Goal: Task Accomplishment & Management: Complete application form

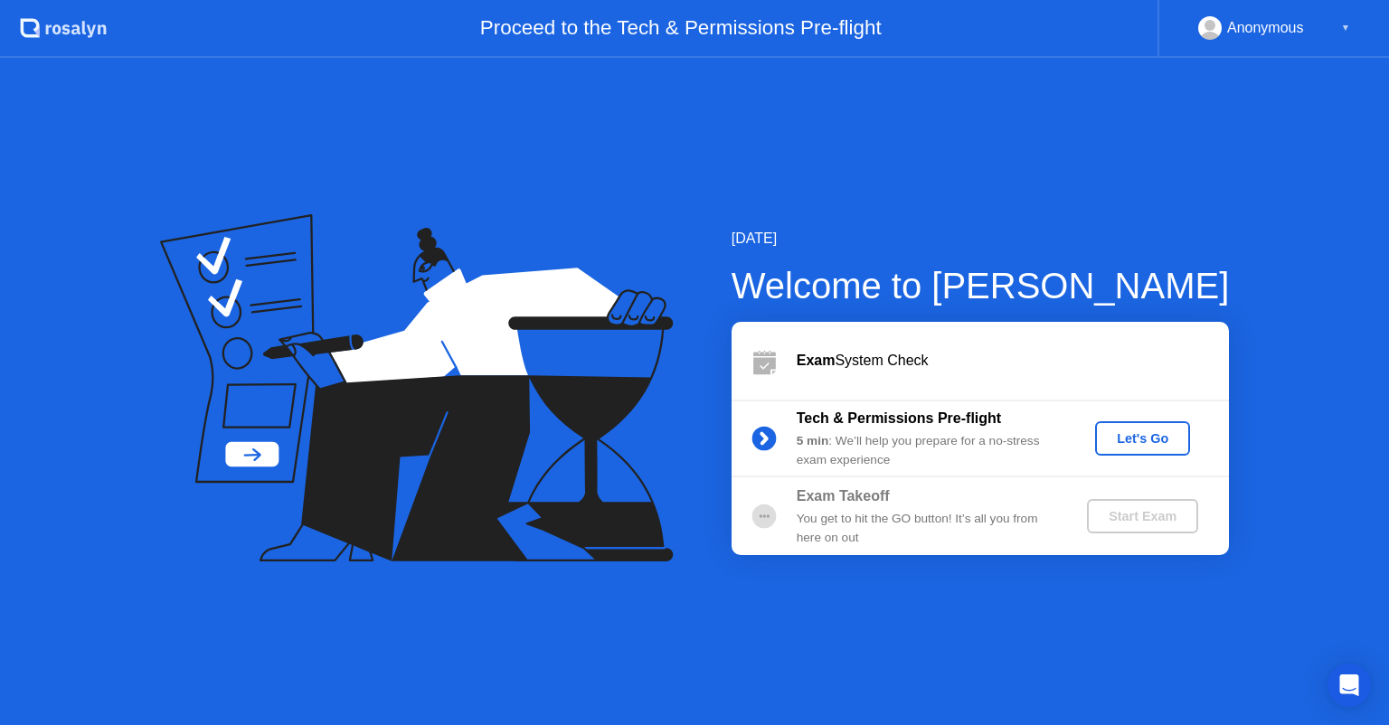
click at [1114, 449] on button "Let's Go" at bounding box center [1142, 438] width 95 height 34
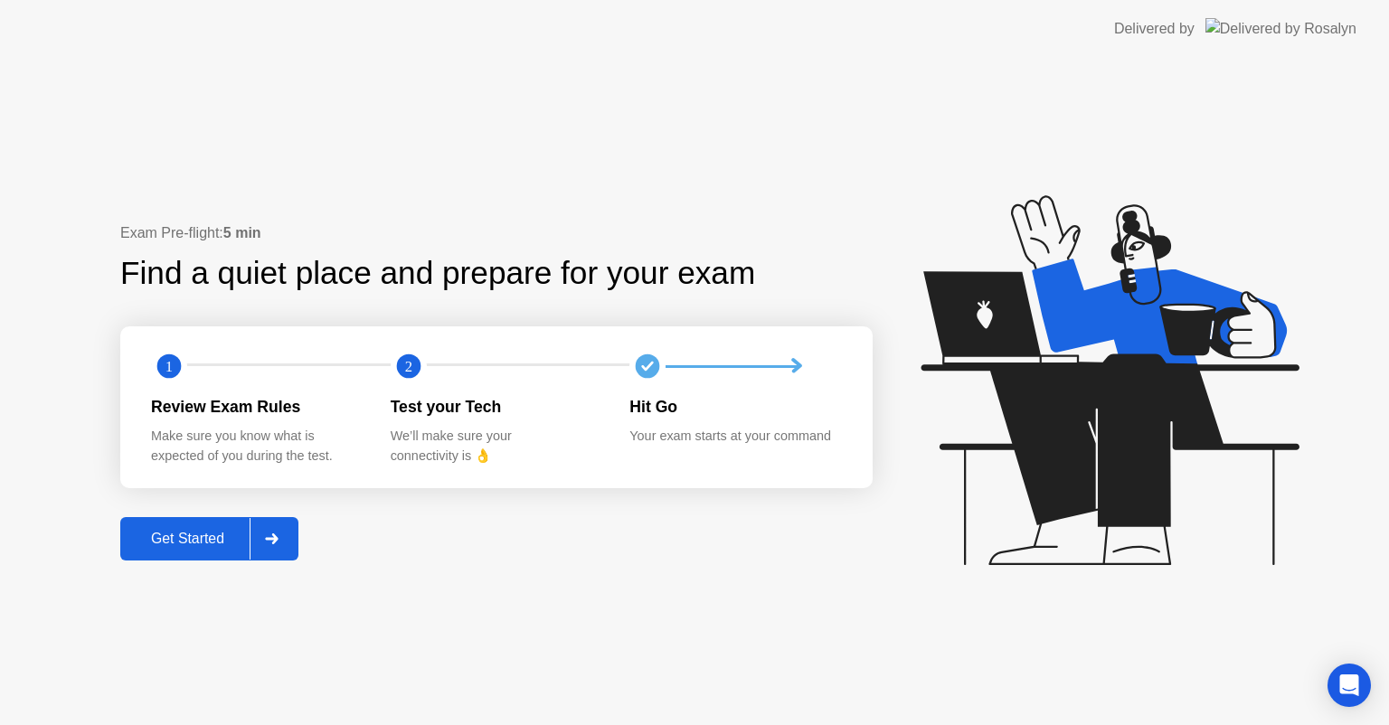
click at [184, 533] on div "Get Started" at bounding box center [188, 539] width 124 height 16
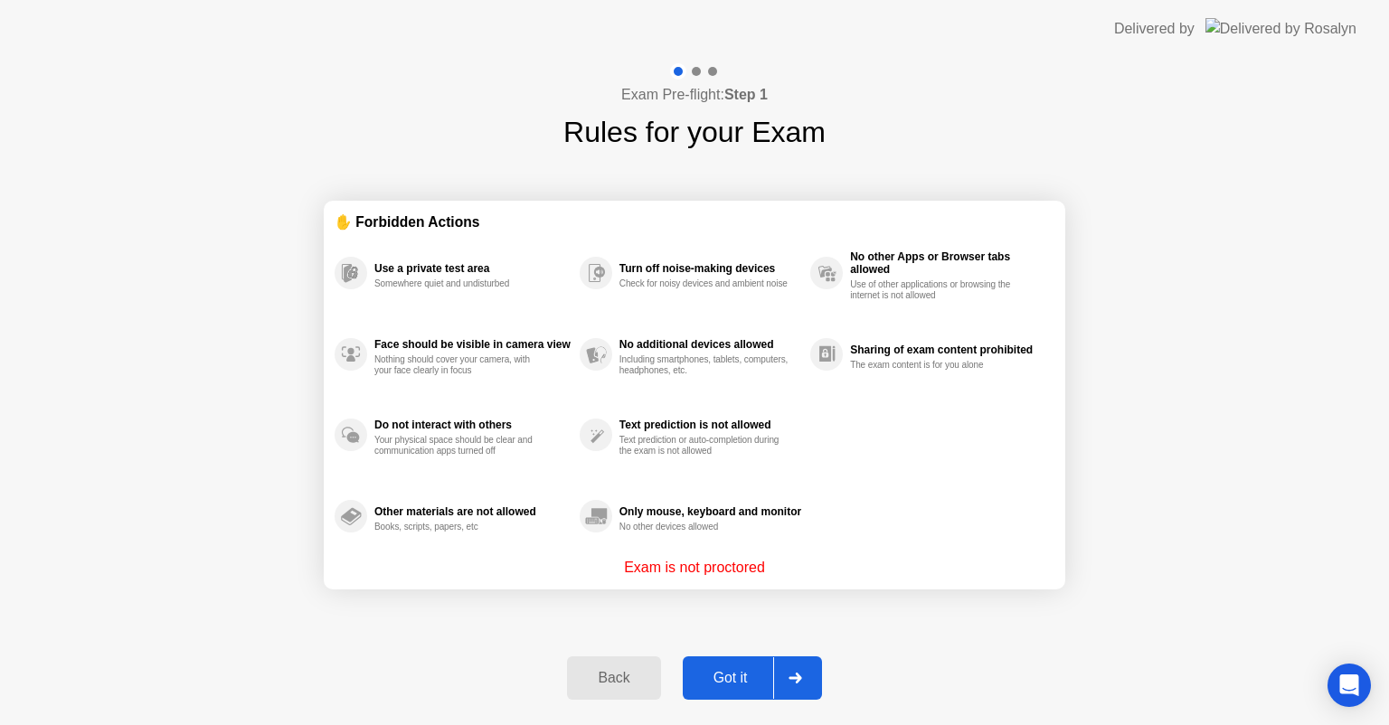
click at [723, 674] on div "Got it" at bounding box center [730, 678] width 85 height 16
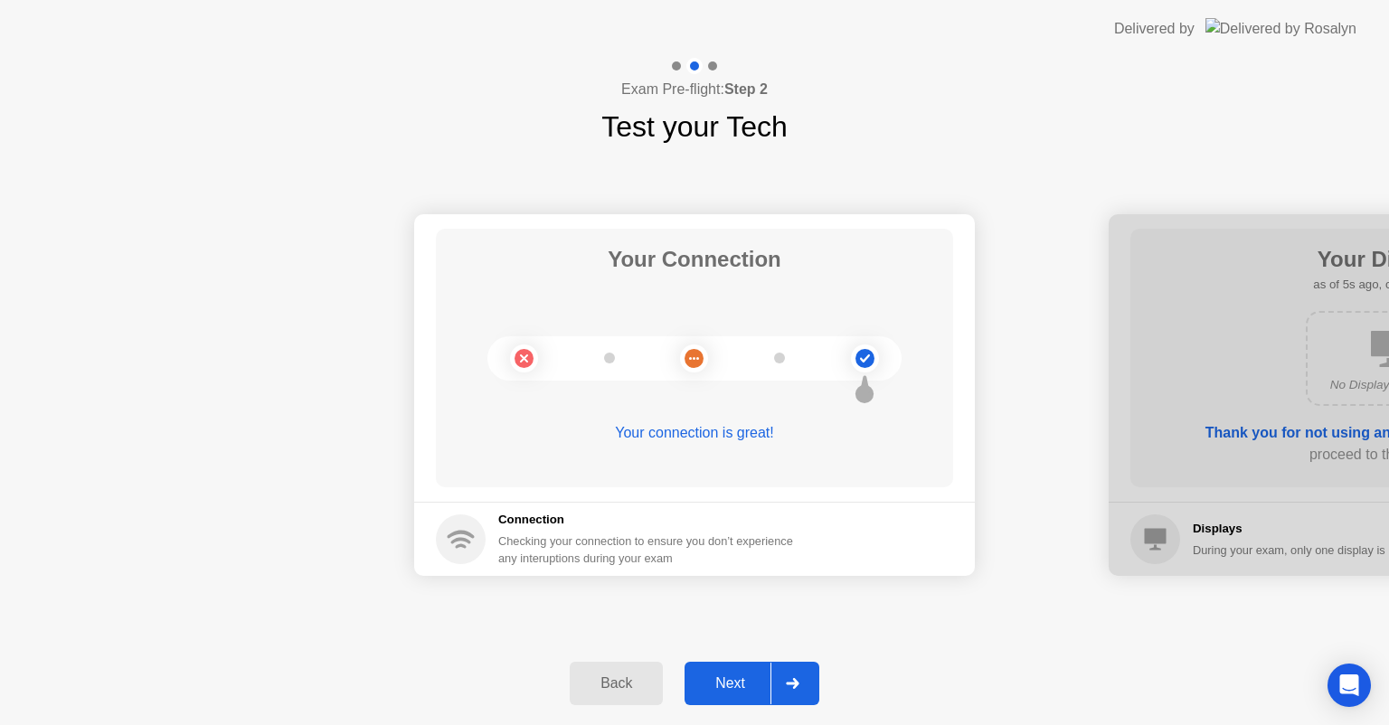
click at [787, 686] on icon at bounding box center [793, 683] width 14 height 11
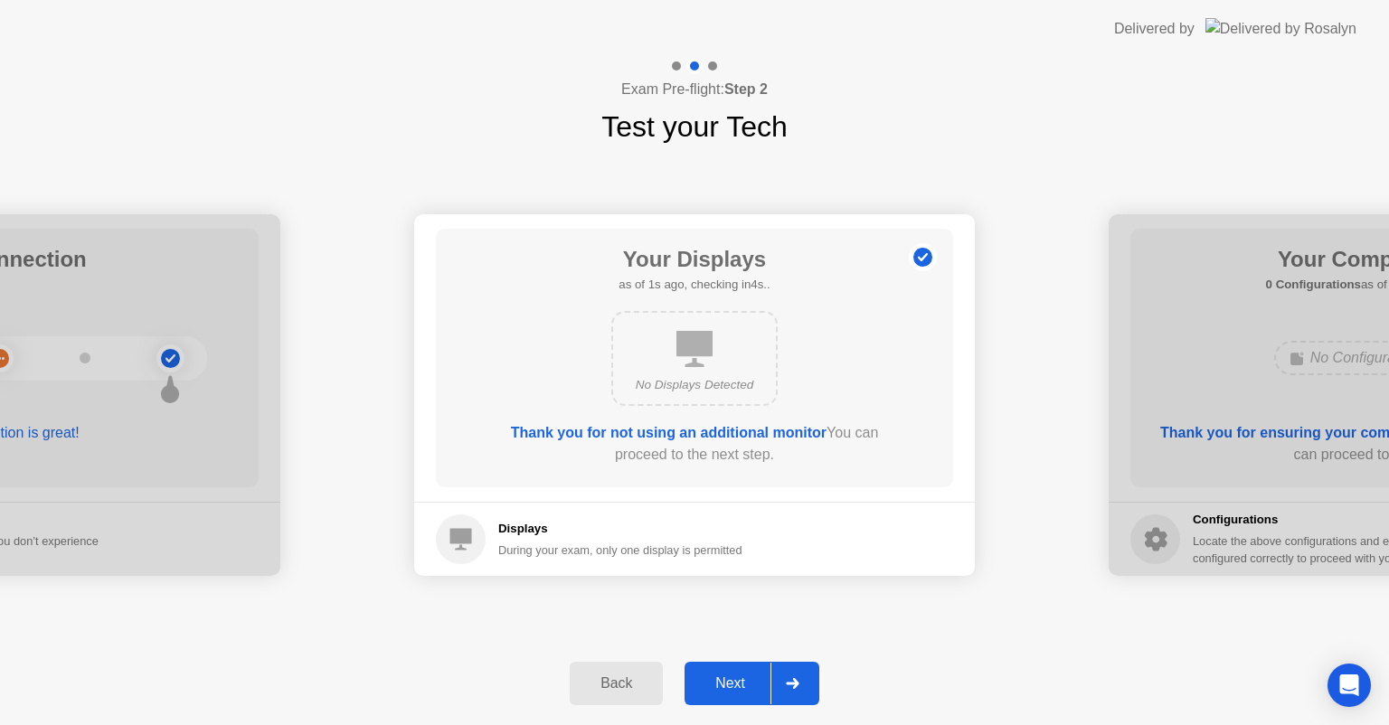
click at [783, 683] on div at bounding box center [791, 684] width 43 height 42
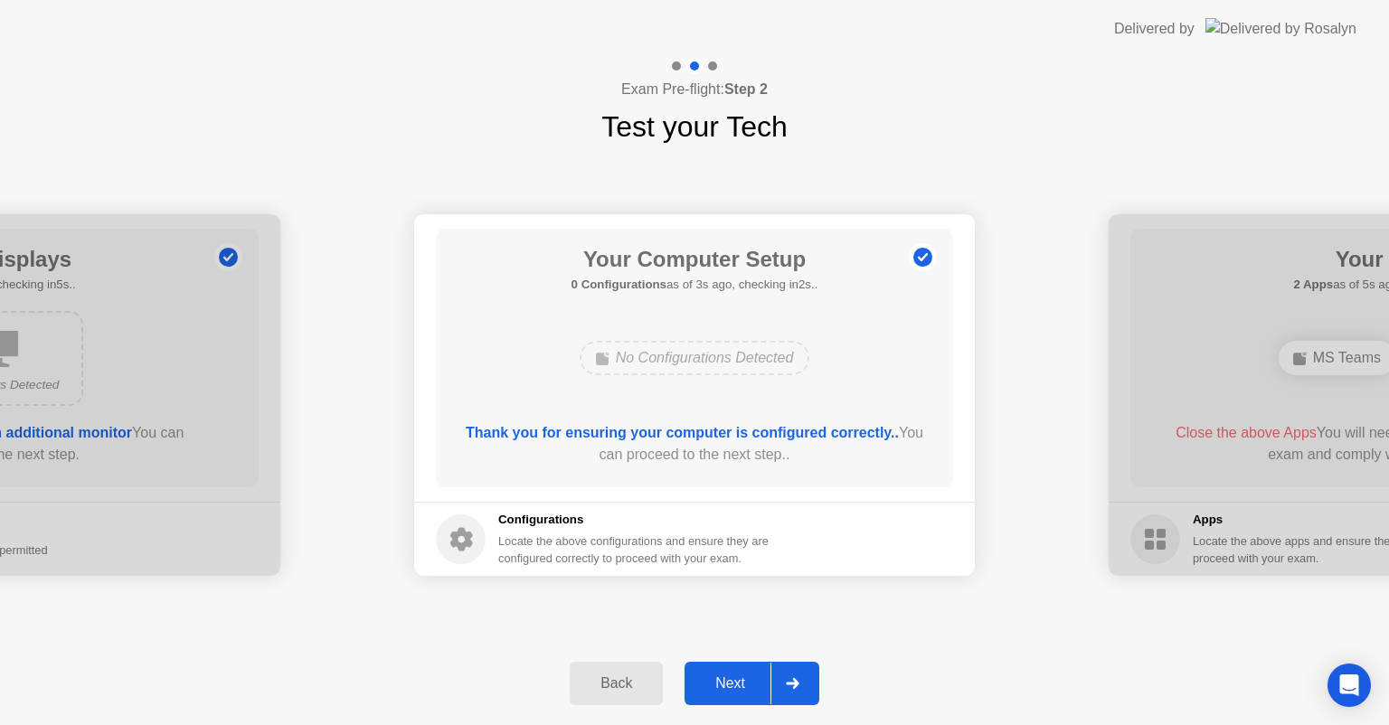
click at [725, 685] on div "Next" at bounding box center [730, 684] width 80 height 16
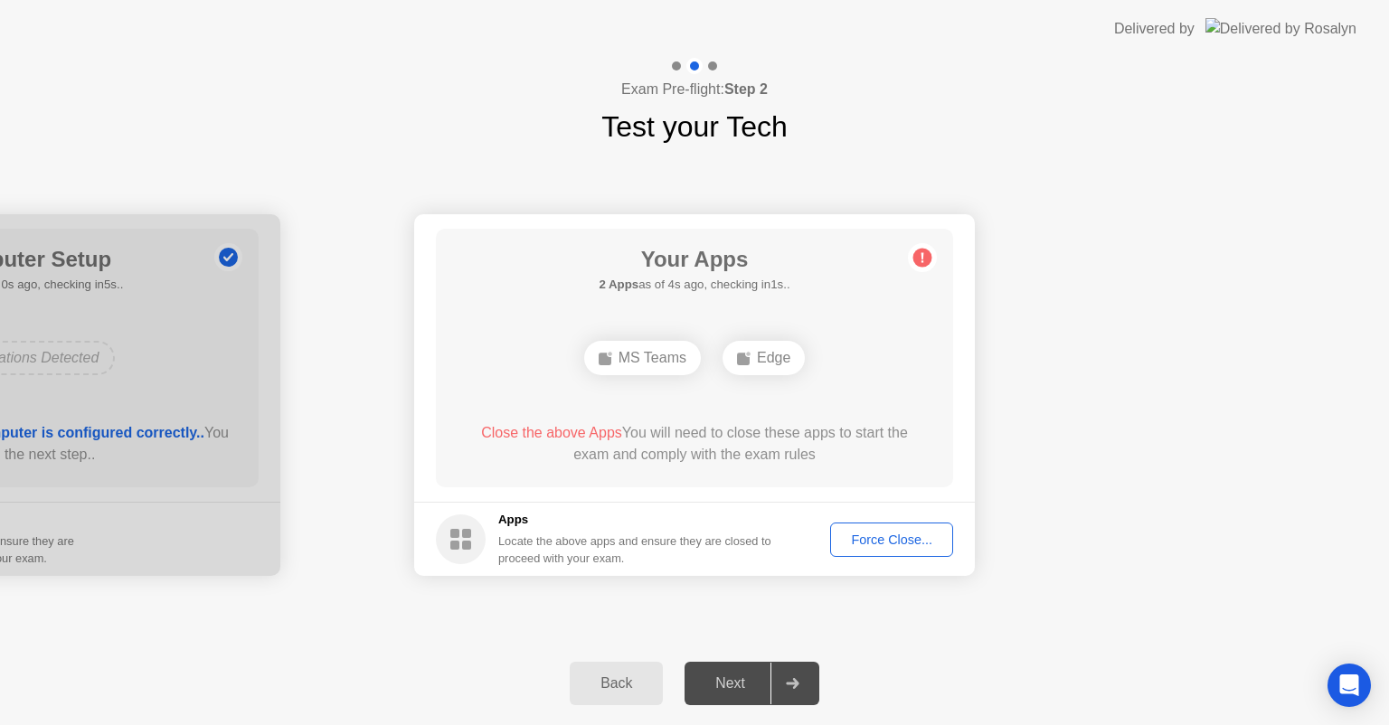
click at [908, 20] on header "Delivered by" at bounding box center [694, 29] width 1389 height 58
click at [897, 543] on div "Force Close..." at bounding box center [892, 540] width 110 height 14
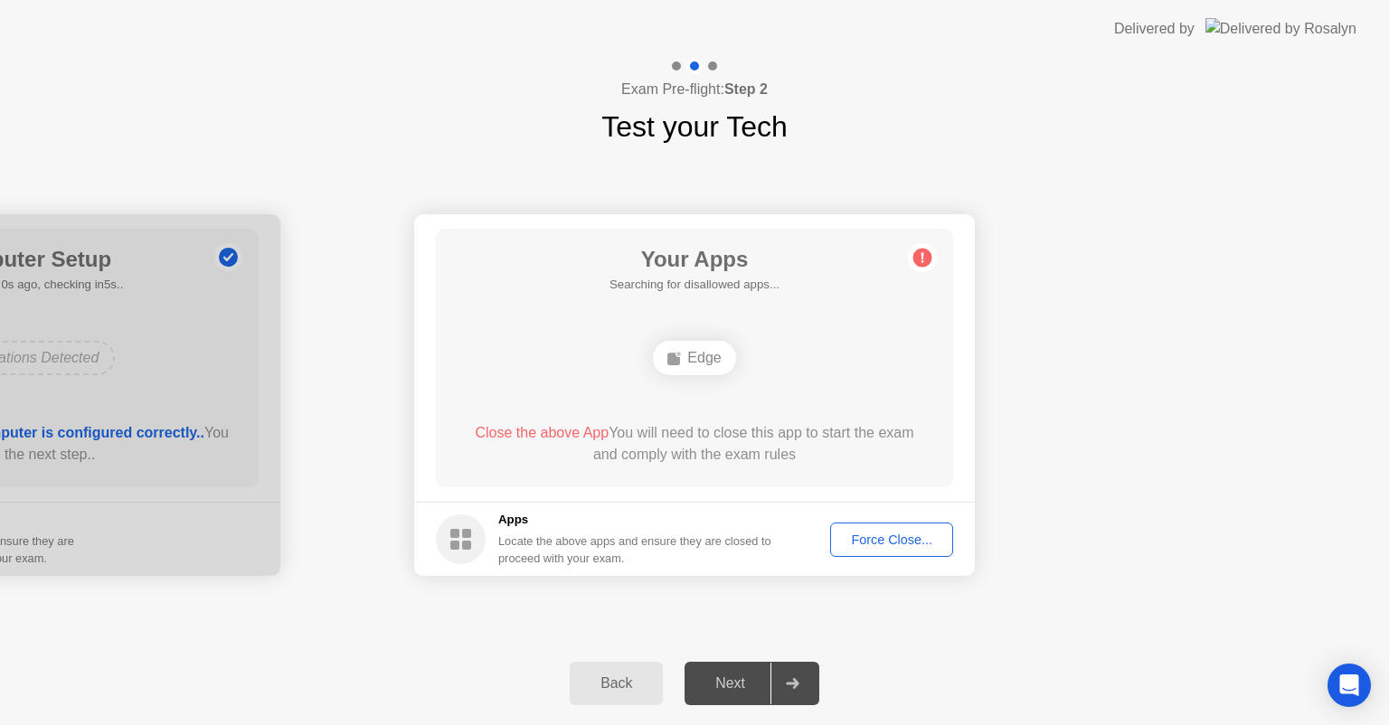
click at [885, 544] on div "Force Close..." at bounding box center [892, 540] width 110 height 14
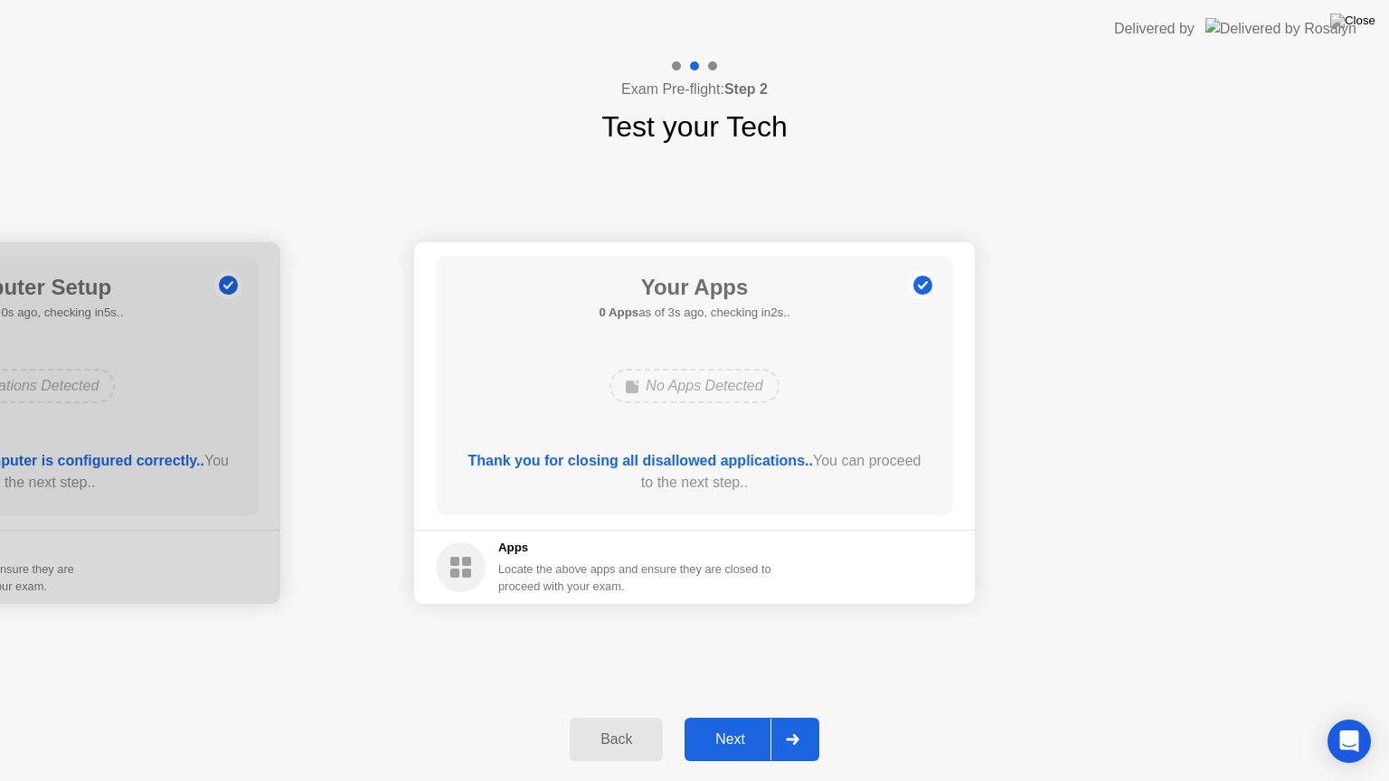
click at [742, 724] on div "Next" at bounding box center [730, 740] width 80 height 16
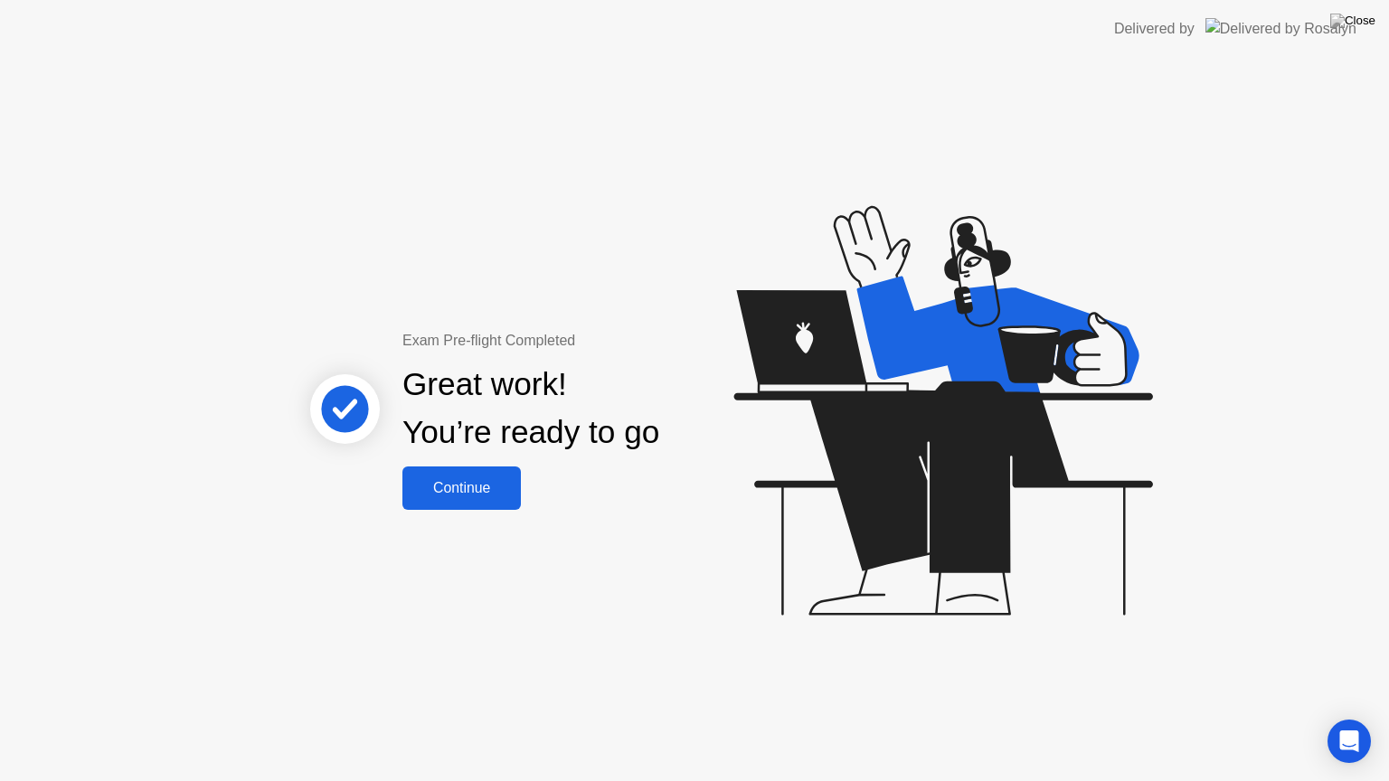
click at [479, 494] on div "Continue" at bounding box center [462, 488] width 108 height 16
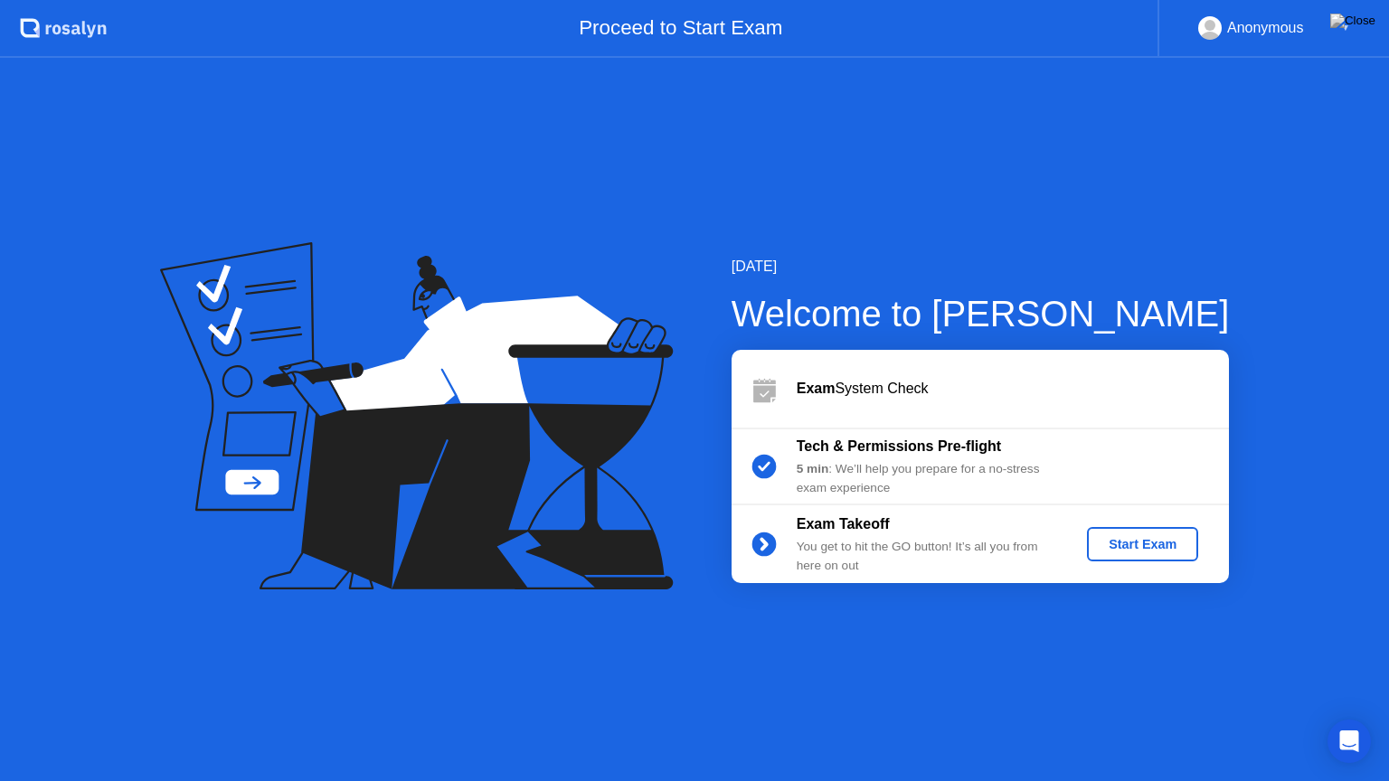
click at [1046, 149] on div "[DATE] Welcome to [PERSON_NAME] Exam System Check Tech & Permissions Pre-flight…" at bounding box center [694, 419] width 1389 height 723
click at [1119, 541] on div "Start Exam" at bounding box center [1142, 544] width 97 height 14
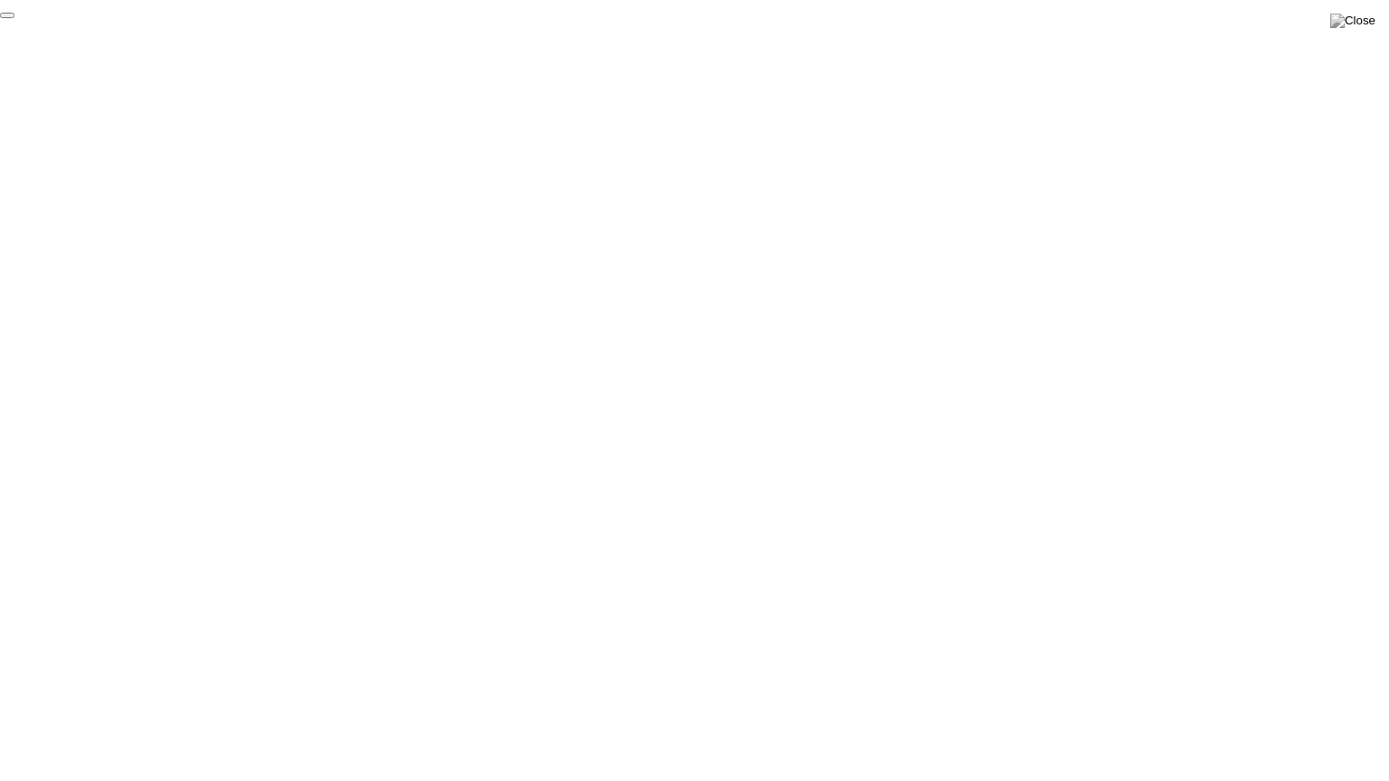
click div "End Proctoring Session"
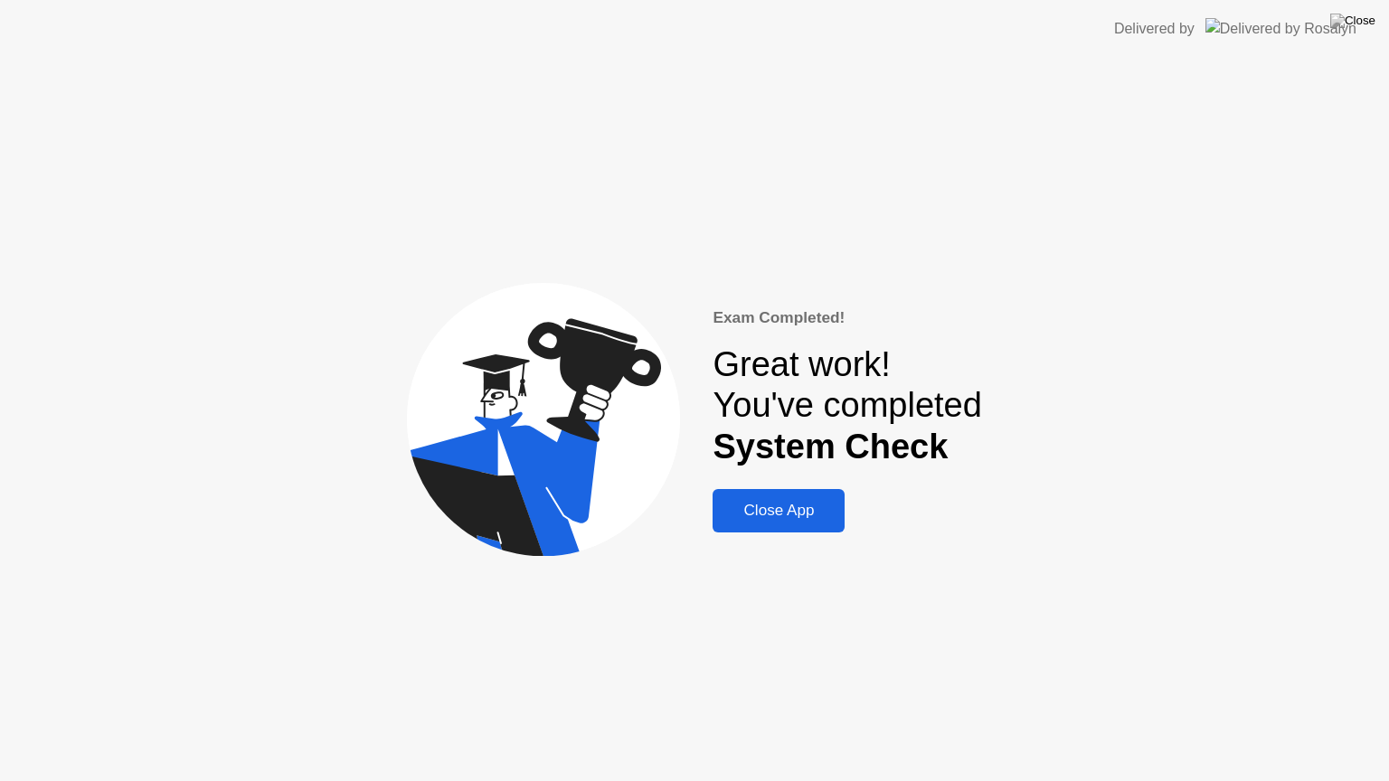
click at [742, 512] on div "Close App" at bounding box center [778, 511] width 121 height 18
